Goal: Task Accomplishment & Management: Manage account settings

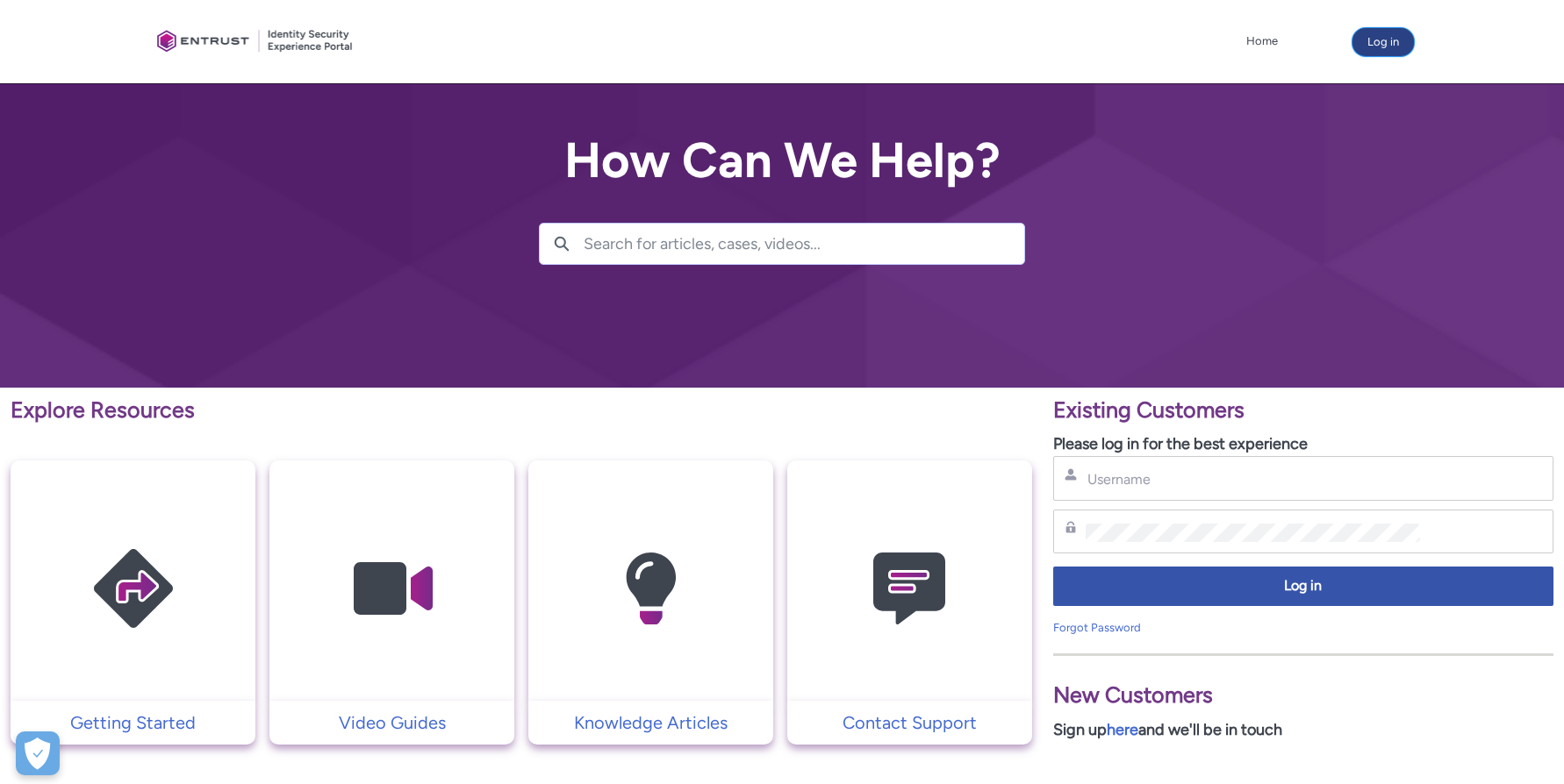
click at [1384, 47] on button "Log in" at bounding box center [1384, 41] width 61 height 28
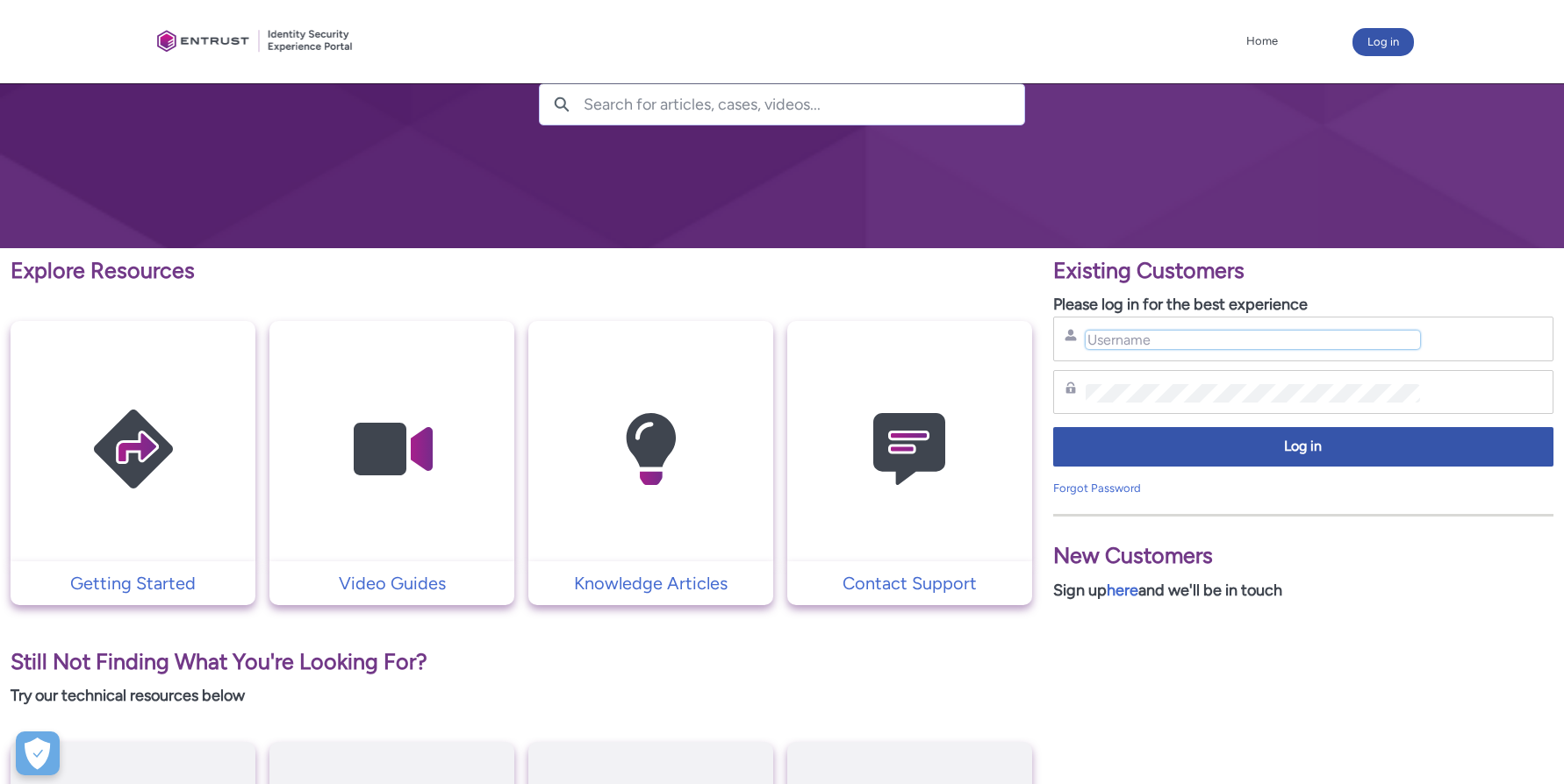
click at [1117, 340] on input "Username" at bounding box center [1253, 340] width 334 height 18
type input "[PERSON_NAME][EMAIL_ADDRESS][DOMAIN_NAME]"
click at [1103, 488] on link "Forgot Password" at bounding box center [1096, 488] width 87 height 13
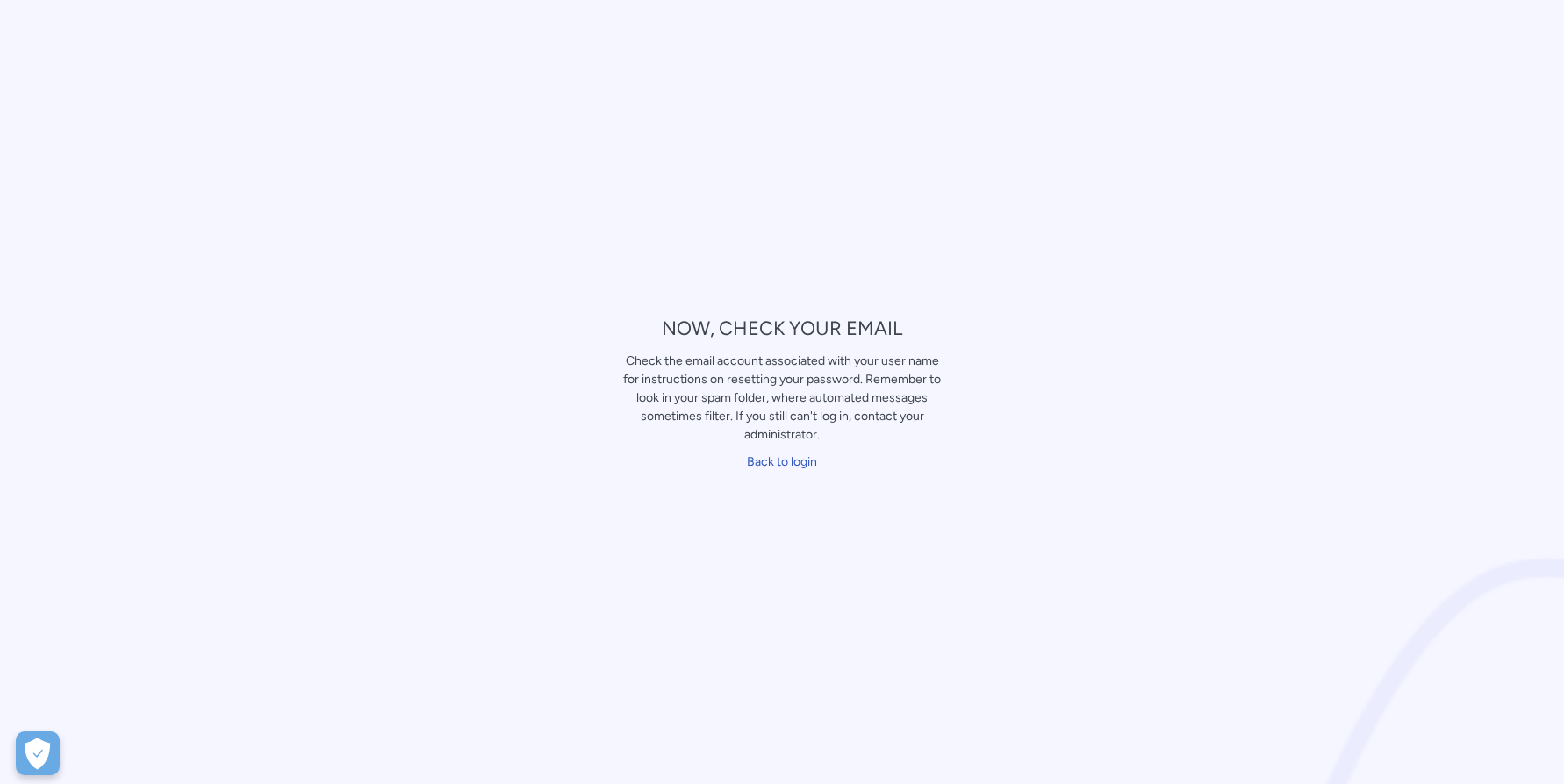
click at [791, 464] on link "Back to login" at bounding box center [782, 463] width 70 height 15
